Goal: Transaction & Acquisition: Purchase product/service

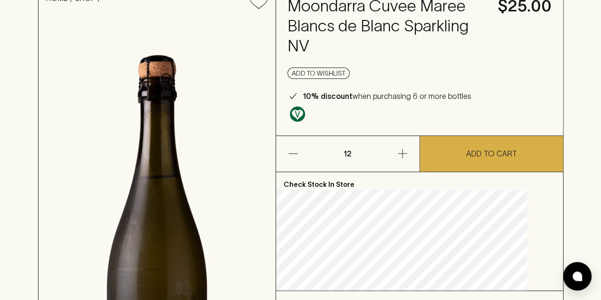
scroll to position [61, 0]
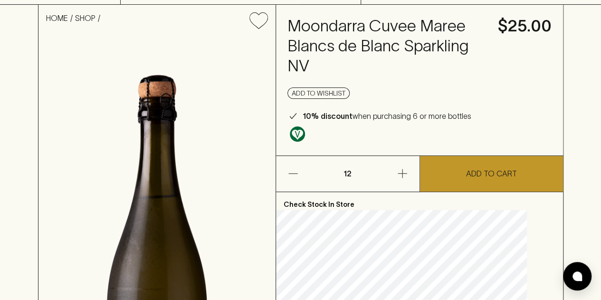
click at [466, 168] on p "ADD TO CART" at bounding box center [491, 173] width 51 height 11
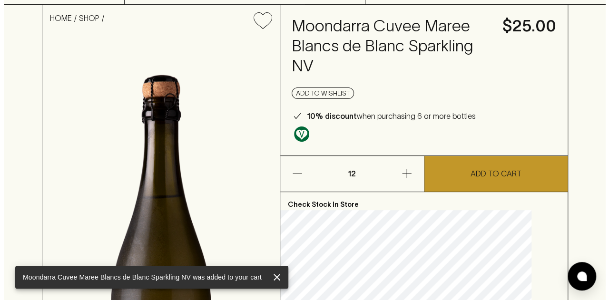
scroll to position [0, 0]
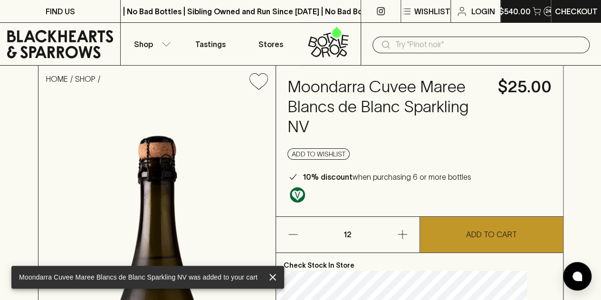
click at [521, 9] on p "$540.00" at bounding box center [515, 11] width 32 height 11
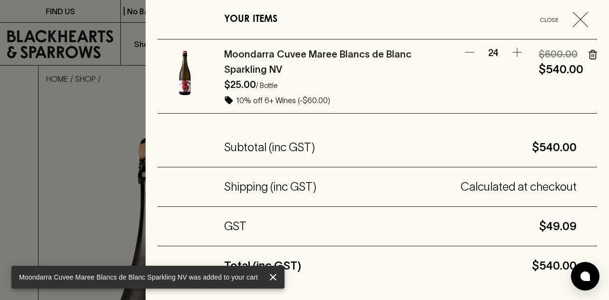
click at [464, 54] on icon "button" at bounding box center [469, 52] width 11 height 11
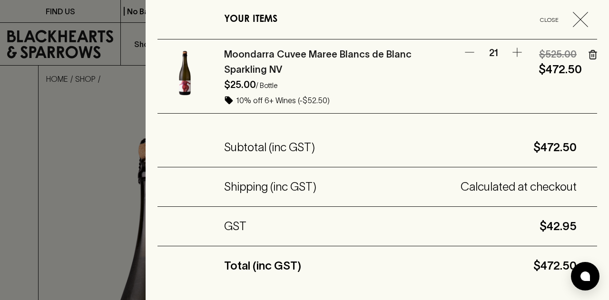
click at [464, 54] on icon "button" at bounding box center [469, 52] width 11 height 11
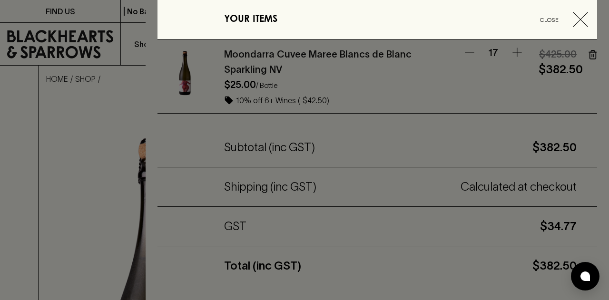
click at [462, 54] on div at bounding box center [376, 150] width 463 height 300
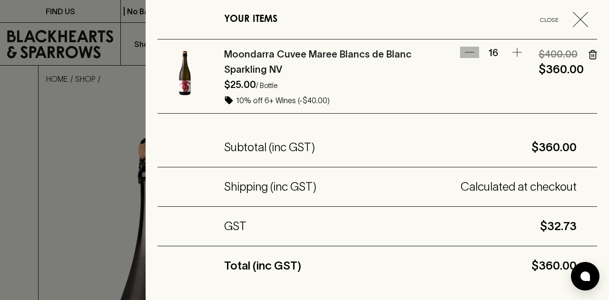
click at [464, 54] on icon "button" at bounding box center [469, 52] width 11 height 11
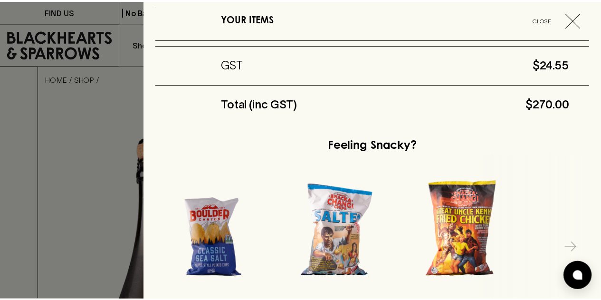
scroll to position [280, 0]
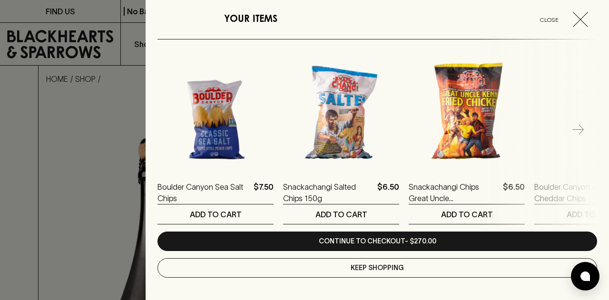
click at [574, 19] on icon "button" at bounding box center [579, 19] width 15 height 15
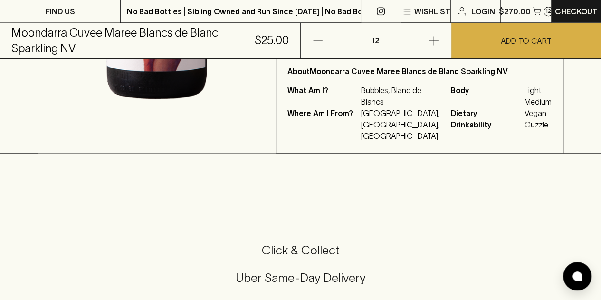
scroll to position [421, 0]
drag, startPoint x: 511, startPoint y: 123, endPoint x: 548, endPoint y: 120, distance: 36.7
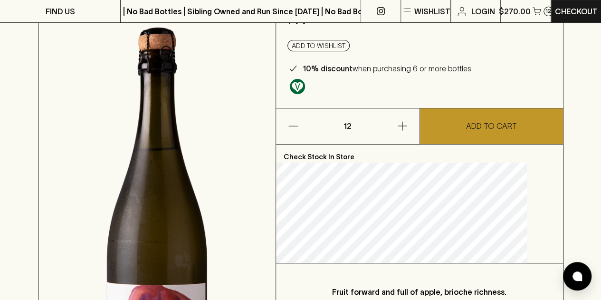
scroll to position [108, 0]
click at [533, 66] on div "10% discount when purchasing 6 or more bottles" at bounding box center [420, 68] width 264 height 11
